Goal: Task Accomplishment & Management: Use online tool/utility

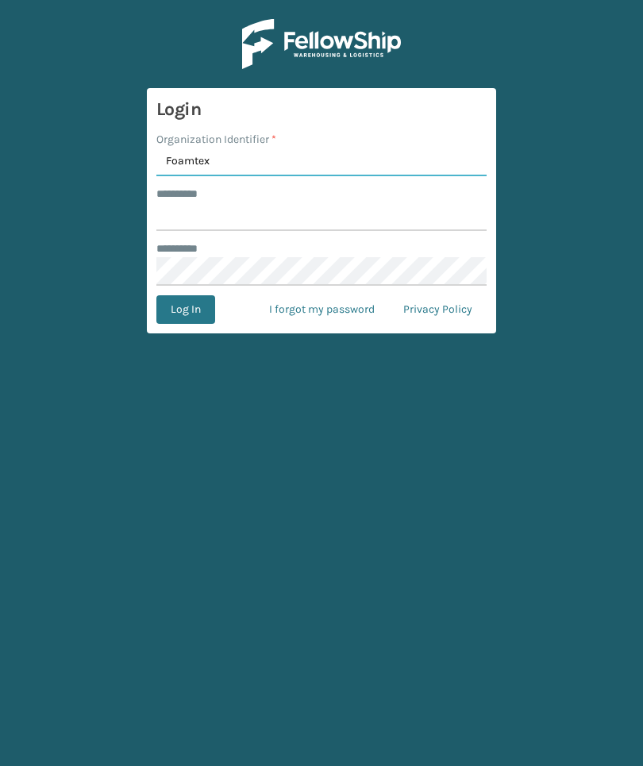
type input "Foamtex"
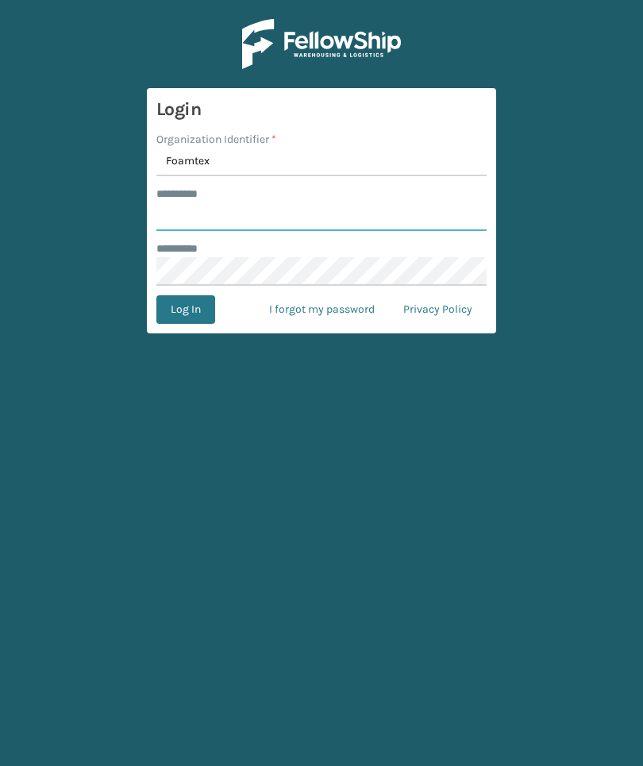
click at [396, 216] on input "******** *" at bounding box center [321, 216] width 330 height 29
type input "******"
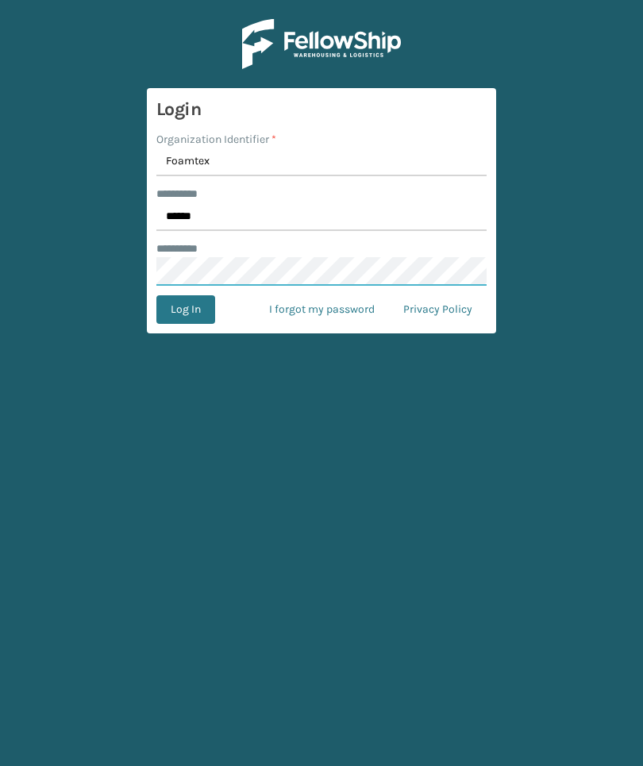
click at [185, 310] on button "Log In" at bounding box center [185, 309] width 59 height 29
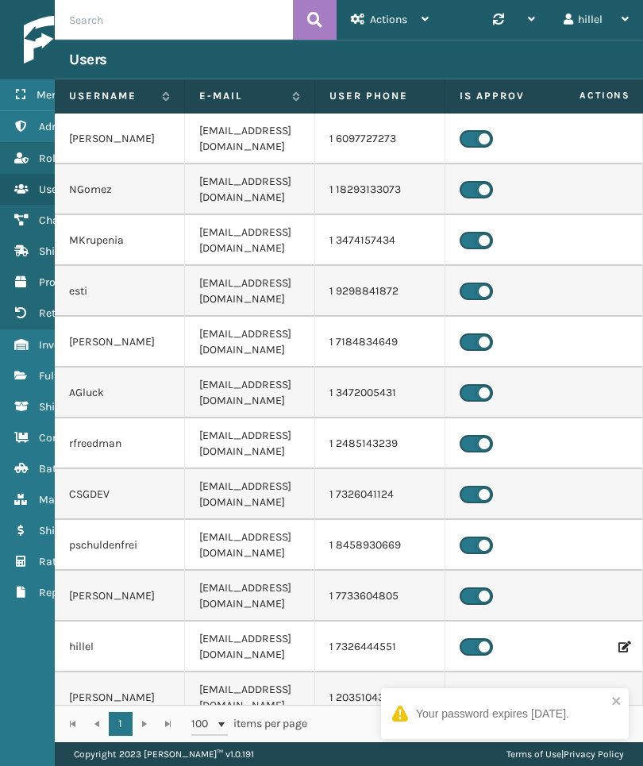
click at [29, 369] on link "Fulfillment Orders" at bounding box center [99, 375] width 198 height 31
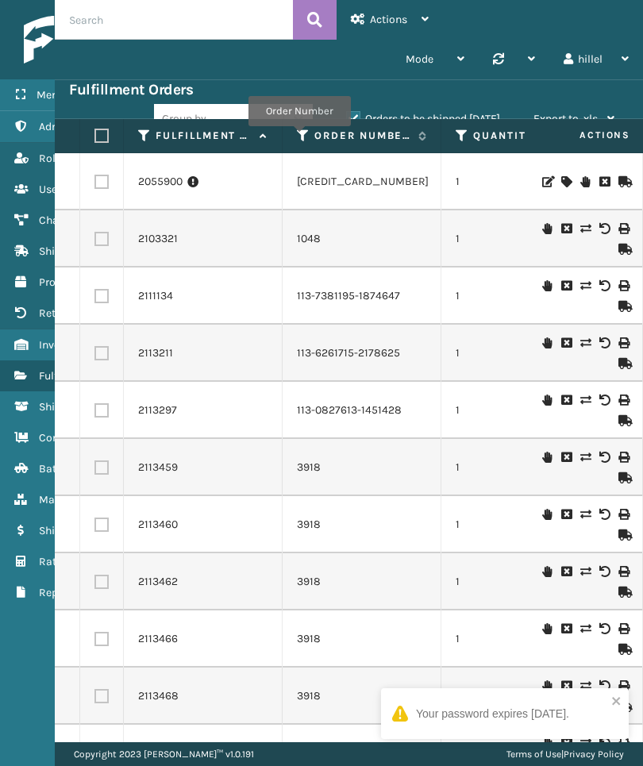
click at [299, 137] on icon at bounding box center [303, 136] width 13 height 14
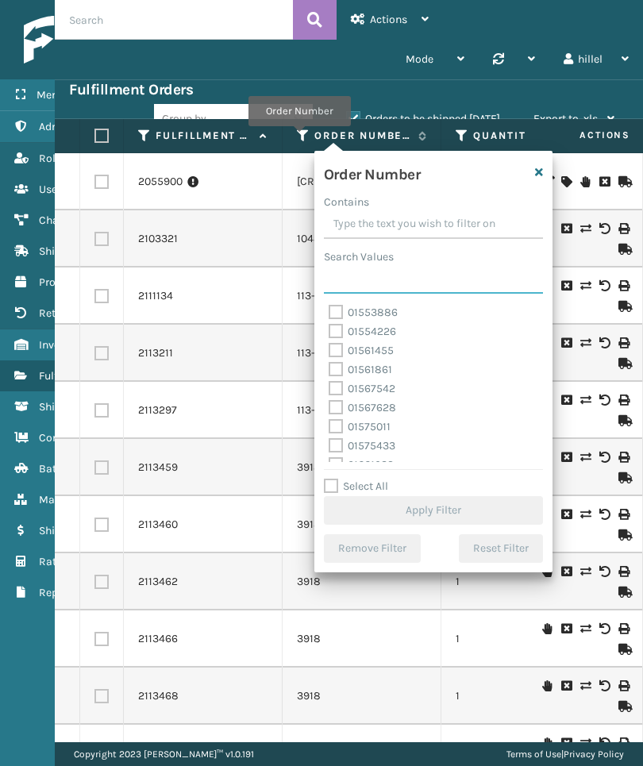
click at [449, 275] on input "Search Values" at bounding box center [433, 279] width 219 height 29
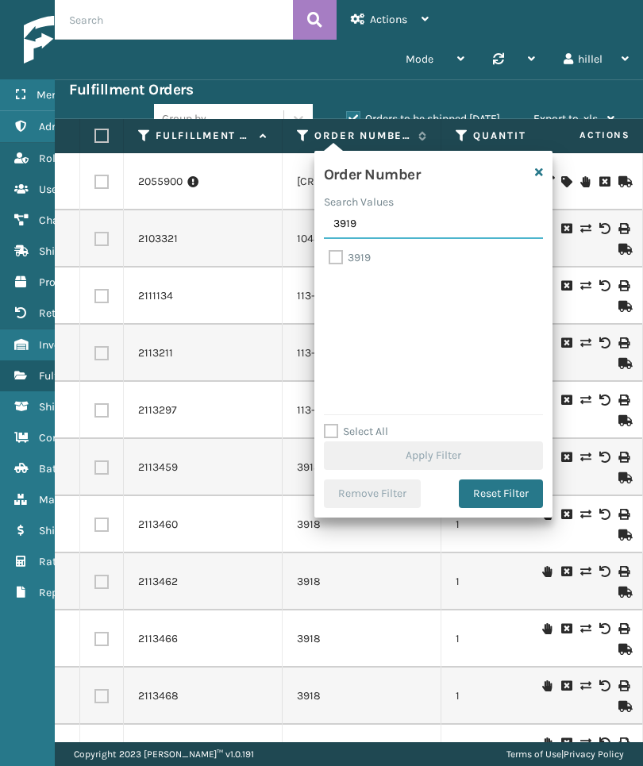
type input "3919"
click at [342, 253] on label "3919" at bounding box center [350, 257] width 42 height 13
click at [329, 253] on input "3919" at bounding box center [329, 253] width 1 height 10
checkbox input "true"
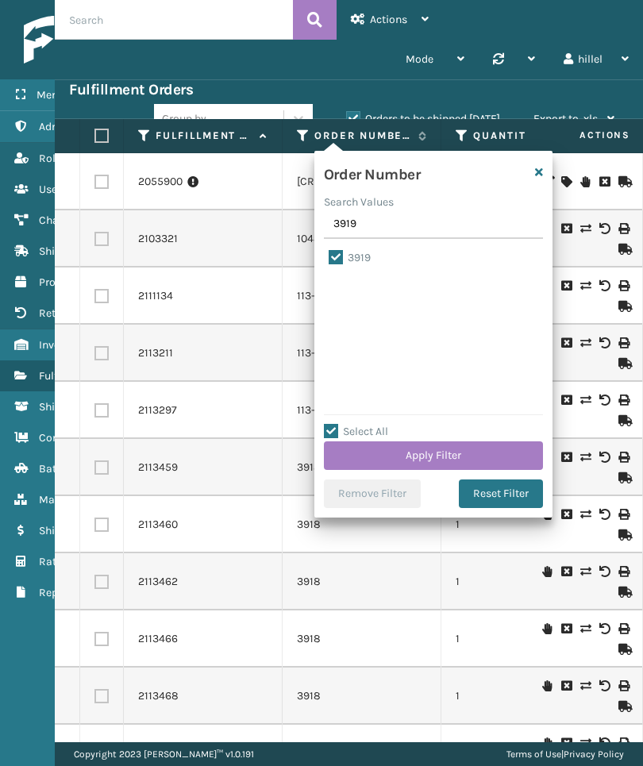
click at [495, 454] on button "Apply Filter" at bounding box center [433, 455] width 219 height 29
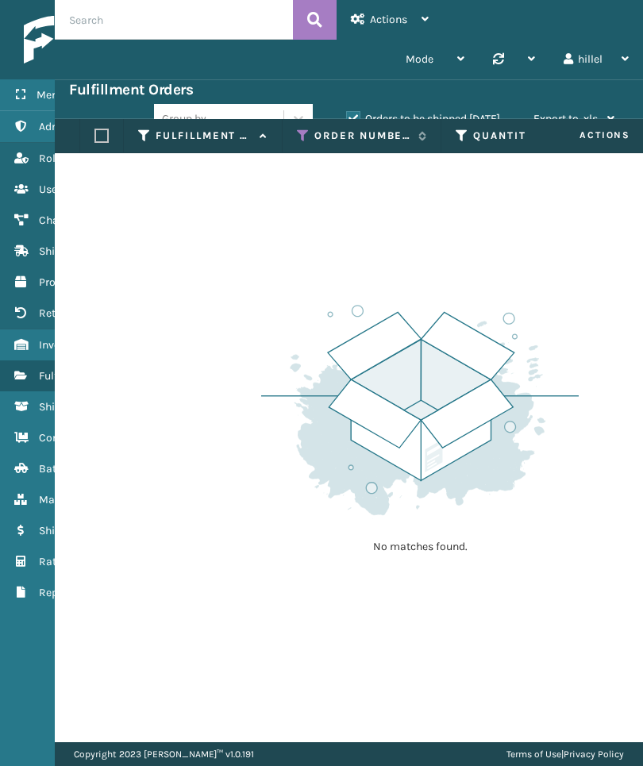
click at [456, 109] on div "Group by Orders to be shipped today Export to .xls Use ship by date Starting sh…" at bounding box center [391, 119] width 475 height 40
click at [468, 117] on label "Orders to be shipped today" at bounding box center [423, 118] width 154 height 13
click at [347, 117] on input "Orders to be shipped today" at bounding box center [346, 115] width 1 height 10
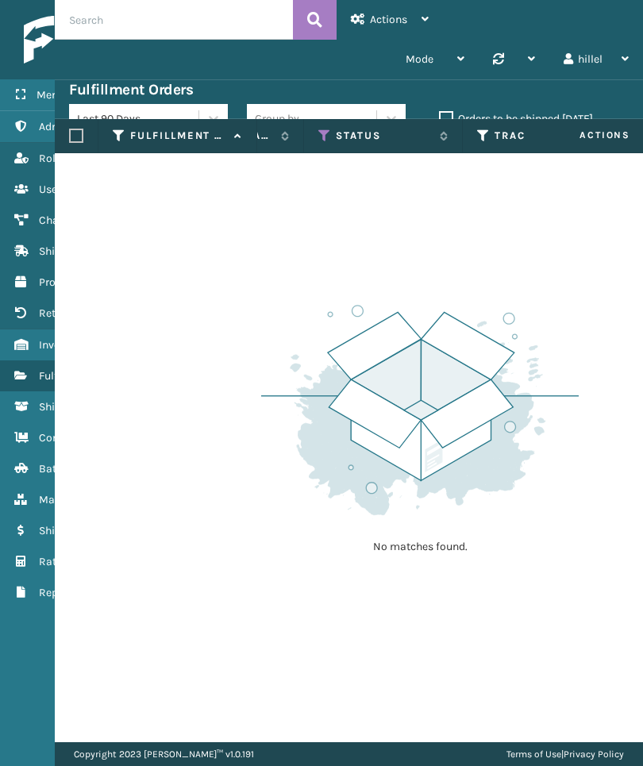
scroll to position [0, 614]
click at [325, 138] on icon at bounding box center [324, 136] width 13 height 14
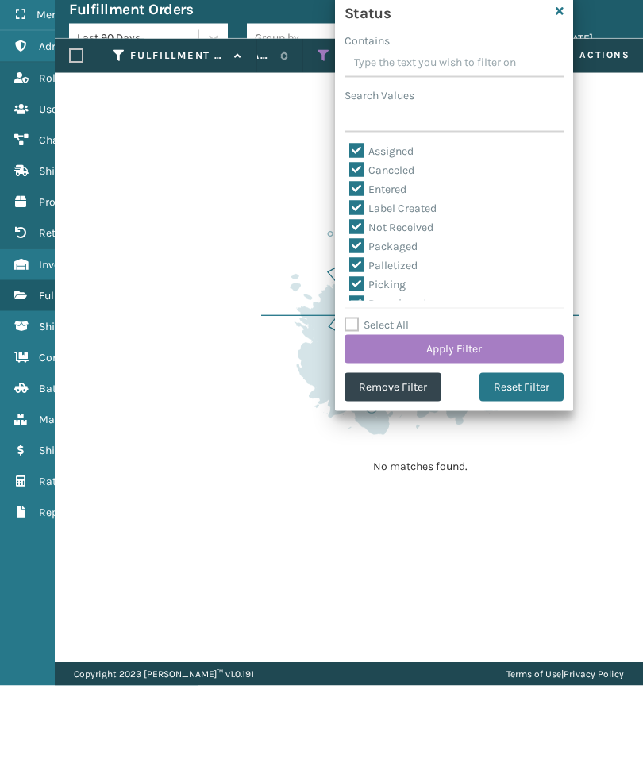
click at [383, 453] on button "Remove Filter" at bounding box center [393, 467] width 97 height 29
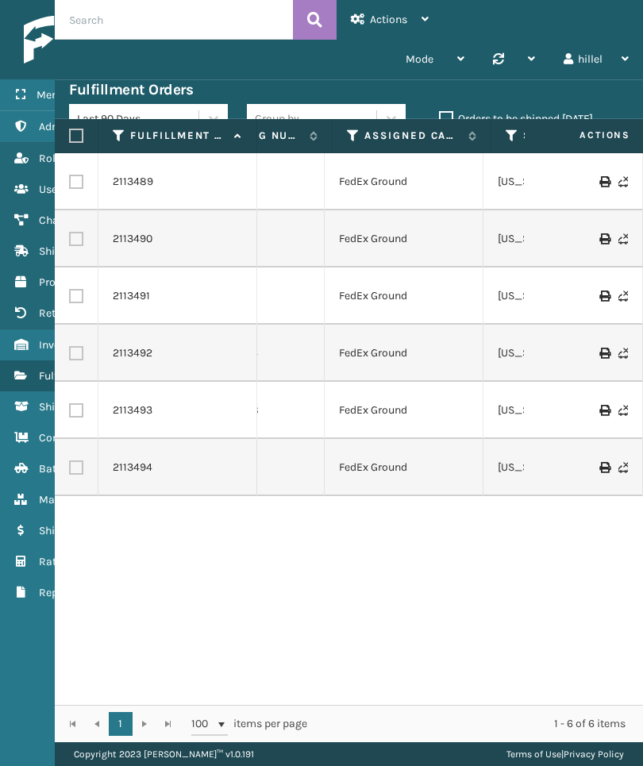
scroll to position [0, 0]
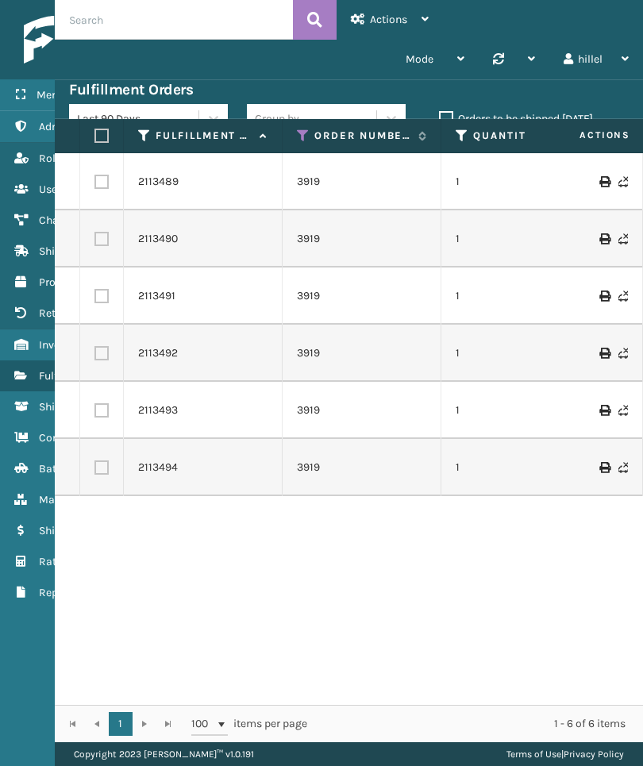
click at [302, 137] on icon at bounding box center [303, 136] width 13 height 14
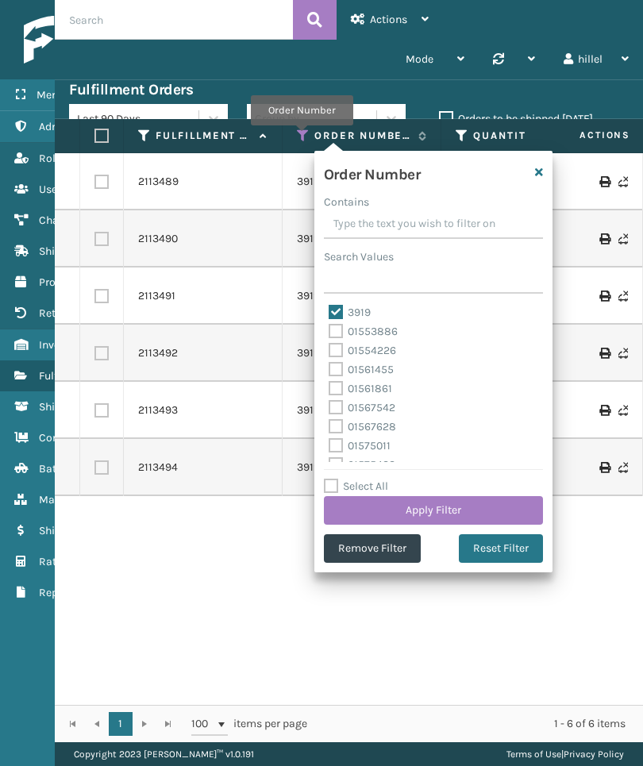
click at [425, 277] on input "Search Values" at bounding box center [433, 279] width 219 height 29
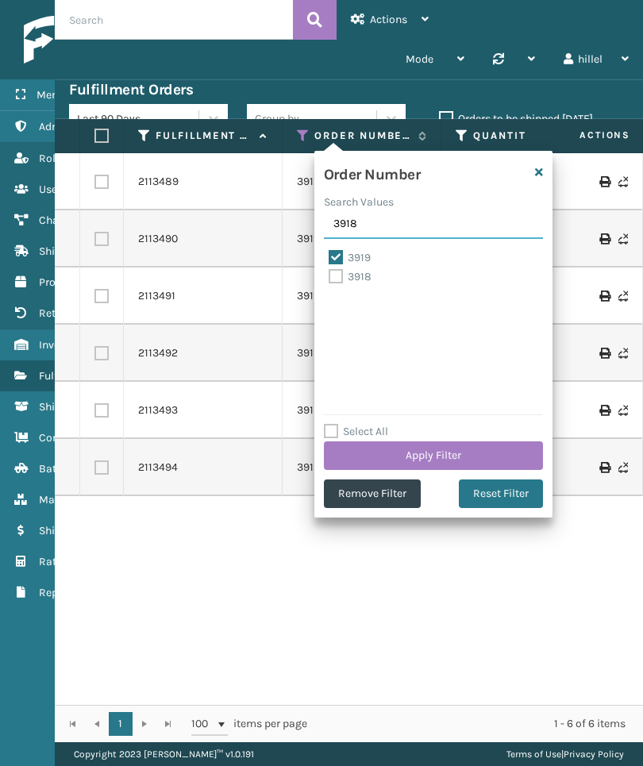
type input "3918"
click at [363, 276] on label "3918" at bounding box center [350, 276] width 43 height 13
click at [329, 276] on input "3918" at bounding box center [329, 273] width 1 height 10
checkbox input "true"
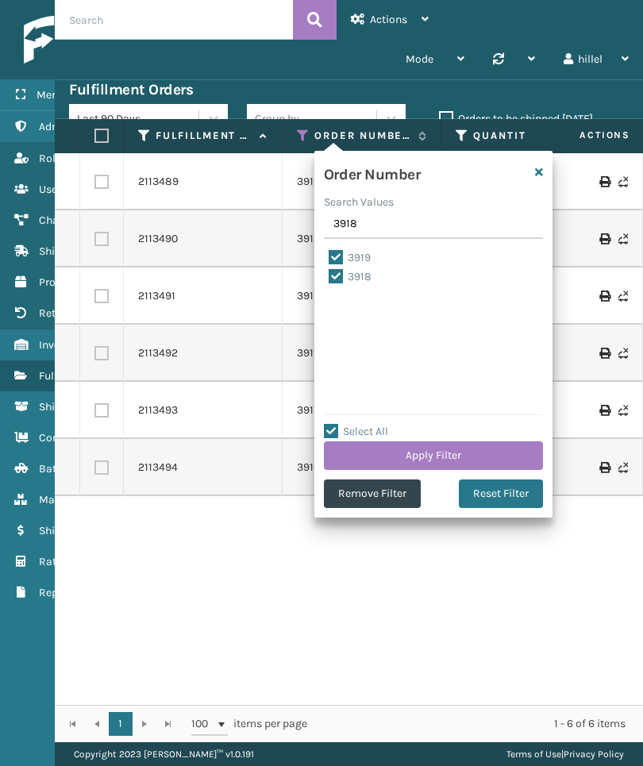
click at [364, 256] on label "3919" at bounding box center [350, 257] width 42 height 13
click at [329, 256] on input "3919" at bounding box center [329, 253] width 1 height 10
checkbox input "false"
click at [493, 449] on button "Apply Filter" at bounding box center [433, 455] width 219 height 29
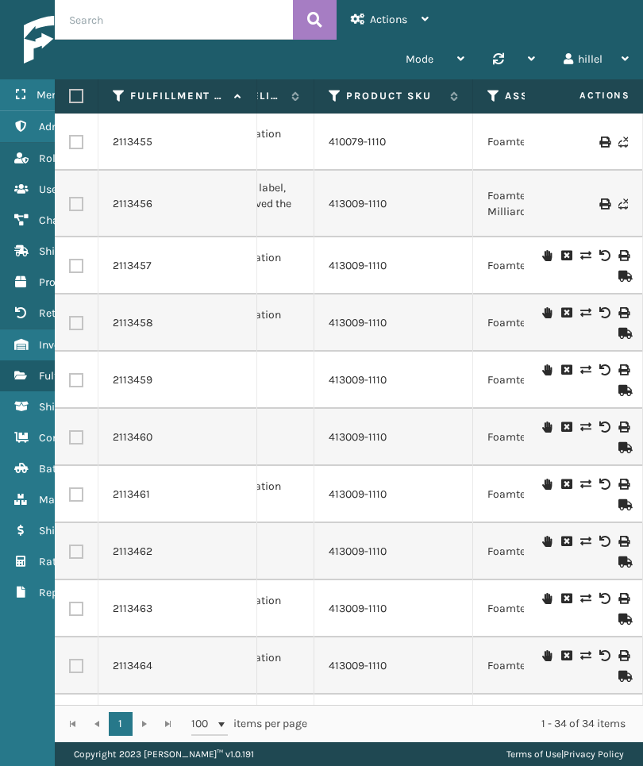
click at [29, 335] on link "Inventory" at bounding box center [99, 344] width 198 height 31
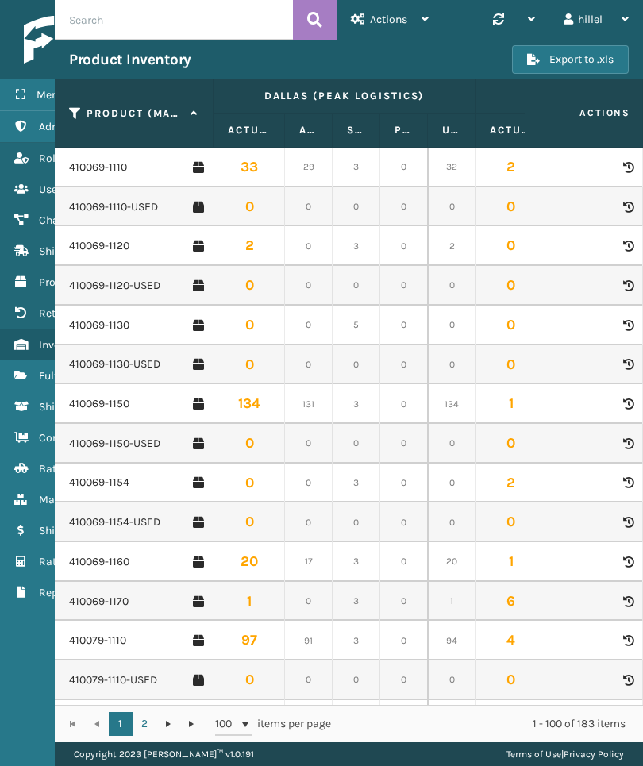
click at [234, 17] on input "text" at bounding box center [174, 20] width 238 height 40
type input "413009-1110"
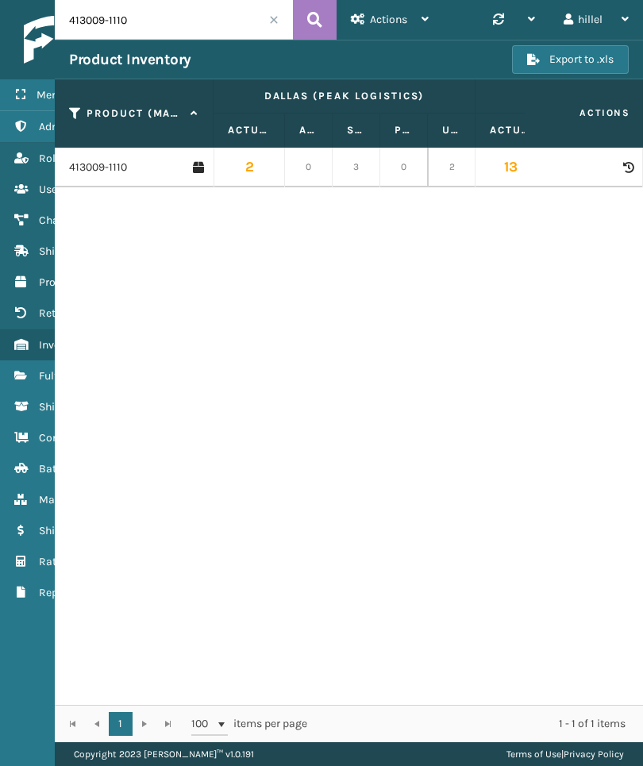
click at [110, 170] on link "413009-1110" at bounding box center [98, 168] width 58 height 16
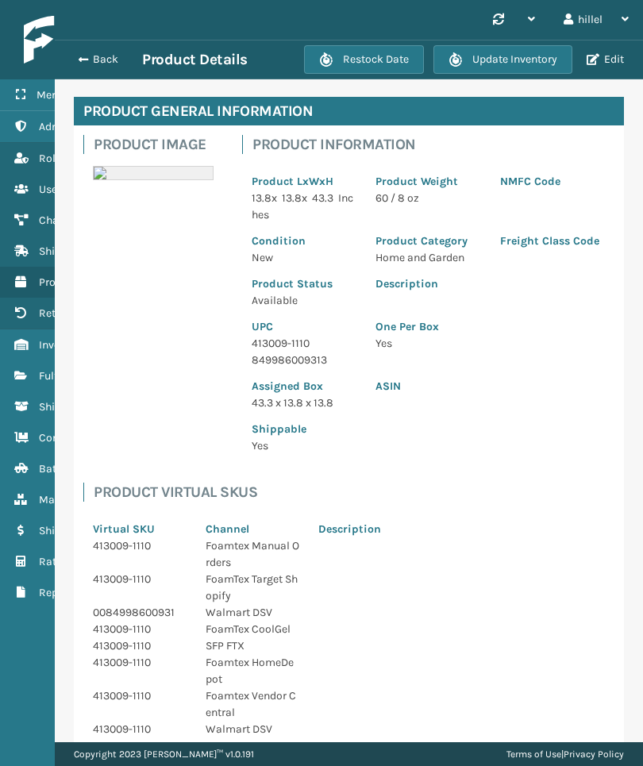
click at [102, 40] on div "Back Product Details Restock Date Update Inventory Edit" at bounding box center [349, 60] width 588 height 40
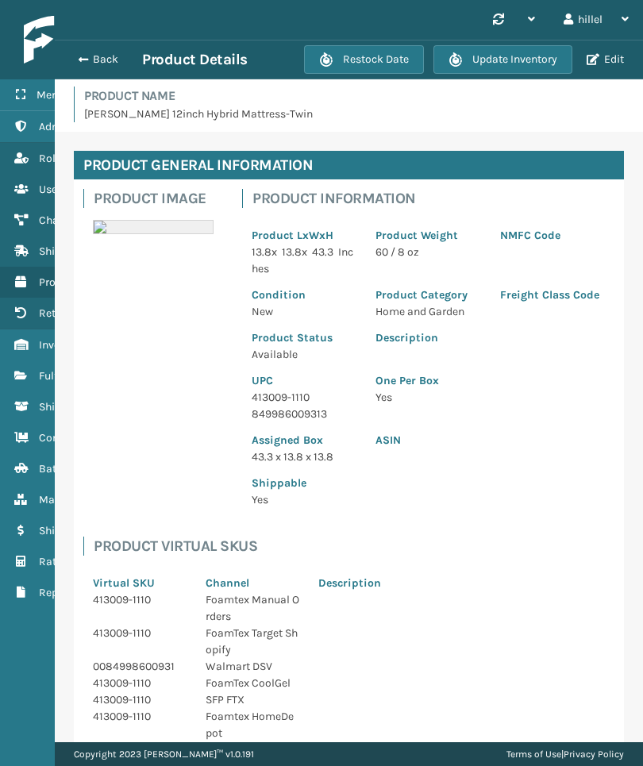
click at [101, 40] on div "Back Product Details Restock Date Update Inventory Edit" at bounding box center [349, 60] width 588 height 40
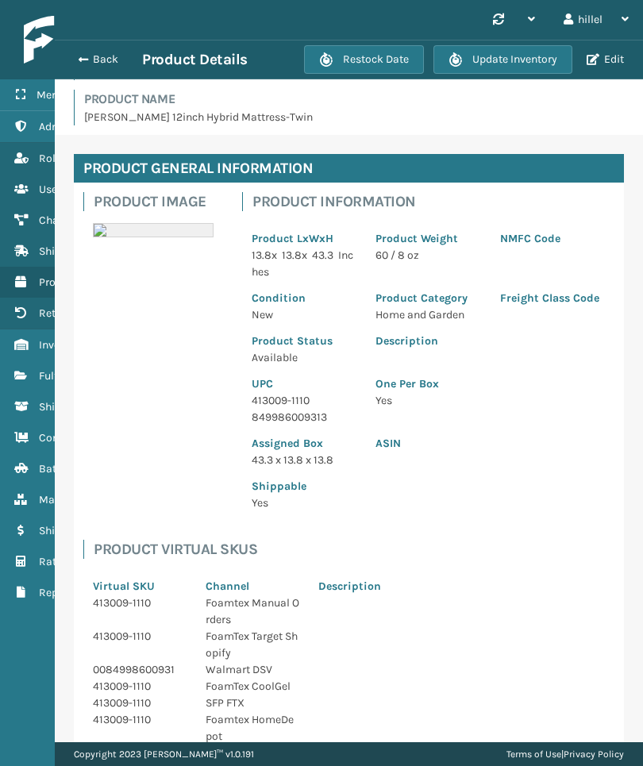
click at [106, 52] on button "Back" at bounding box center [105, 59] width 73 height 14
